Goal: Task Accomplishment & Management: Manage account settings

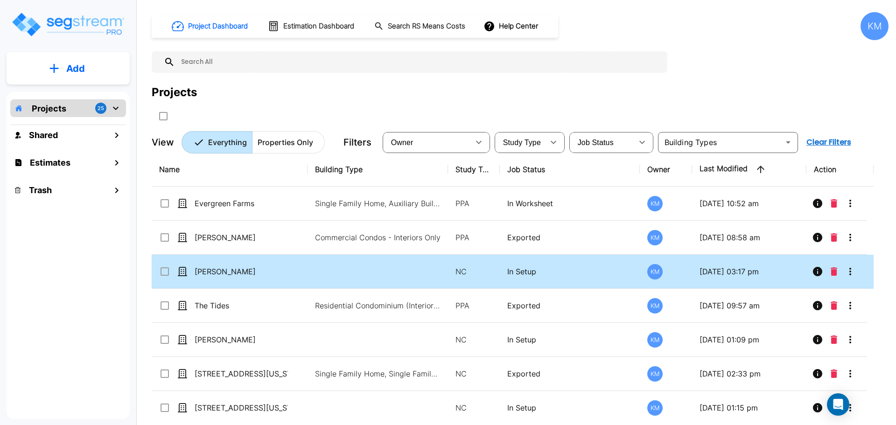
click at [292, 267] on div "[PERSON_NAME]" at bounding box center [229, 271] width 140 height 11
click at [298, 265] on td "[PERSON_NAME]" at bounding box center [230, 272] width 156 height 34
checkbox input "false"
click at [298, 265] on td "[PERSON_NAME]" at bounding box center [230, 272] width 156 height 34
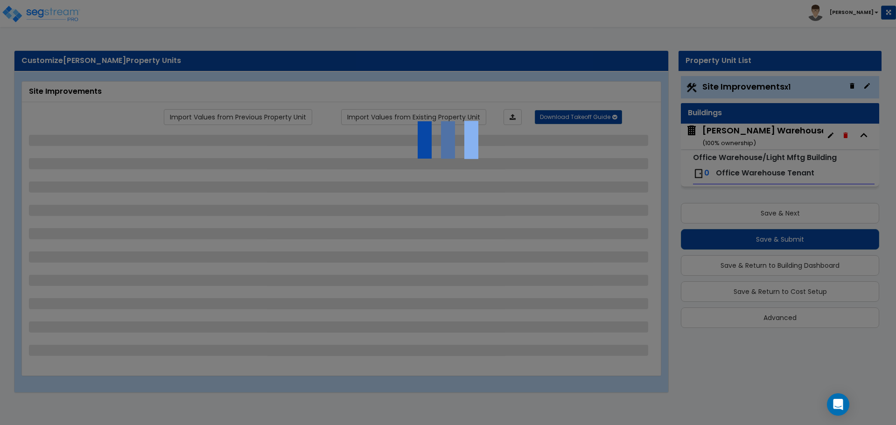
select select "1"
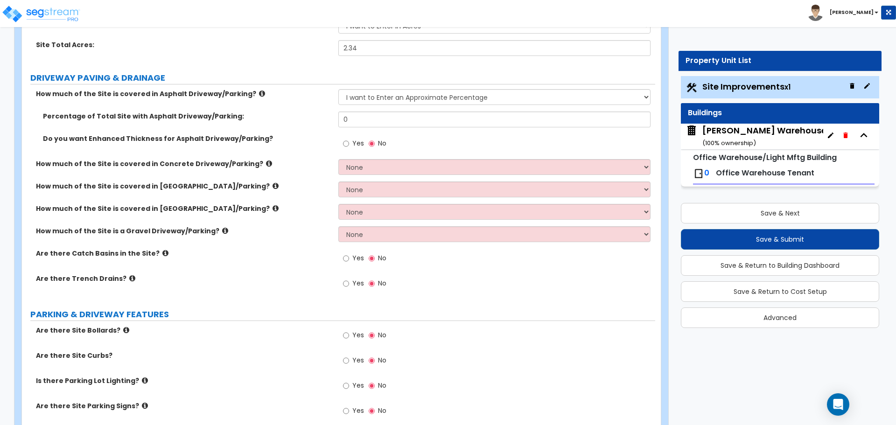
scroll to position [155, 0]
